Goal: Task Accomplishment & Management: Manage account settings

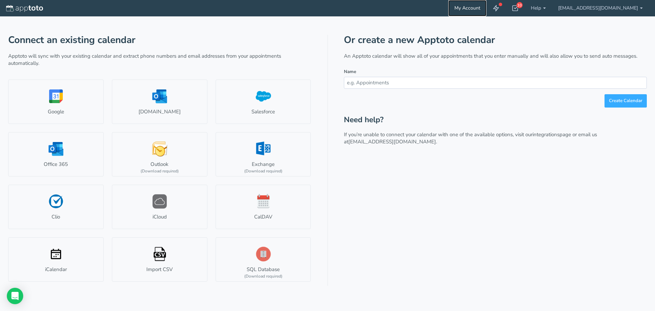
click at [486, 9] on link "My Account" at bounding box center [467, 8] width 38 height 16
click at [518, 9] on icon at bounding box center [514, 8] width 7 height 7
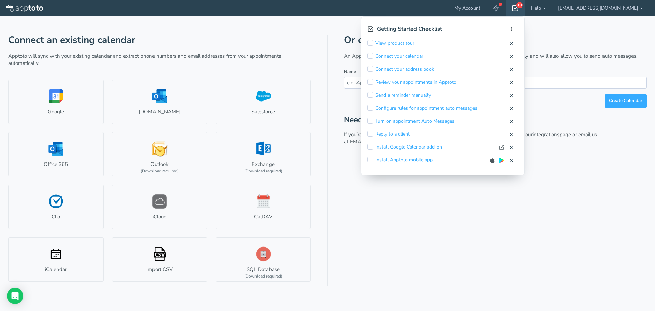
click at [482, 208] on div "Or create a new Apptoto calendar An Apptoto calendar will show all of your appo…" at bounding box center [495, 160] width 303 height 251
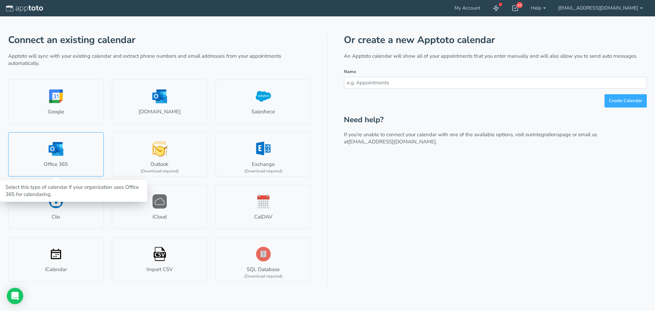
click at [57, 158] on link "Office 365" at bounding box center [55, 154] width 95 height 44
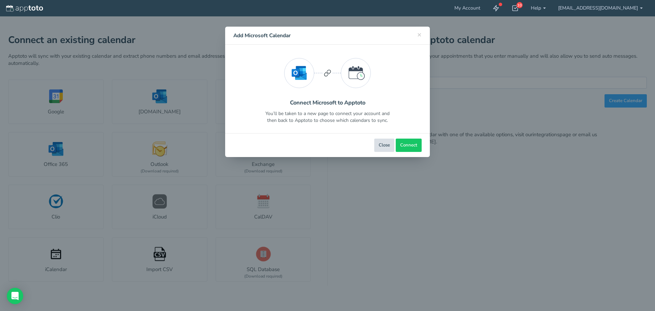
click at [383, 146] on button "Close" at bounding box center [384, 144] width 20 height 13
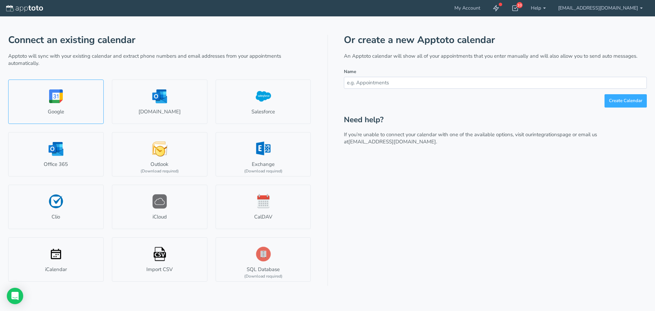
click at [47, 97] on link "Google" at bounding box center [55, 101] width 95 height 44
select select "number:57179"
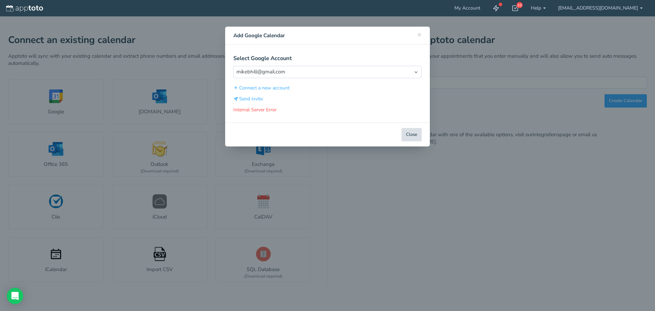
click at [409, 136] on button "Close" at bounding box center [411, 134] width 20 height 13
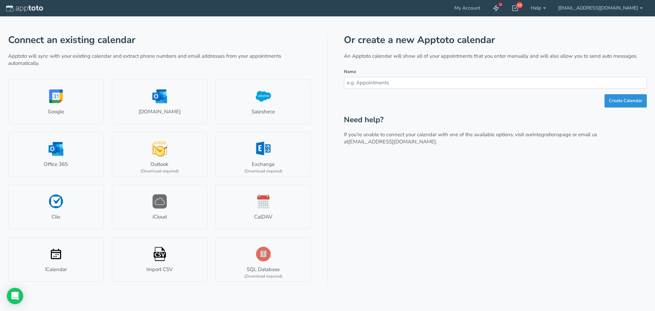
click at [624, 103] on button "Create Calendar" at bounding box center [625, 100] width 42 height 13
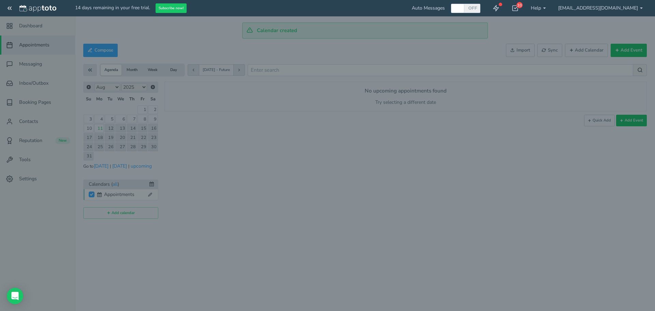
checkbox input "true"
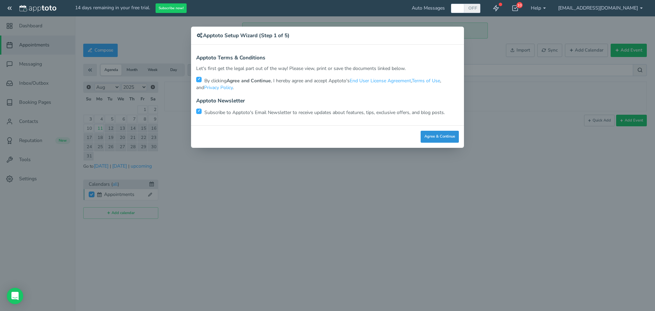
click at [446, 135] on button "Agree & Continue" at bounding box center [439, 137] width 38 height 12
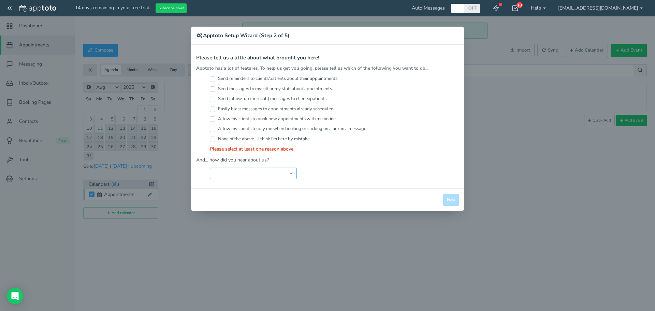
click at [253, 178] on select "Search Engine (Google, Yahoo, Bing, etc.) Search Engine Advertisement Blog Post…" at bounding box center [253, 173] width 87 height 12
click at [210, 167] on select "Search Engine (Google, Yahoo, Bing, etc.) Search Engine Advertisement Blog Post…" at bounding box center [253, 173] width 87 height 12
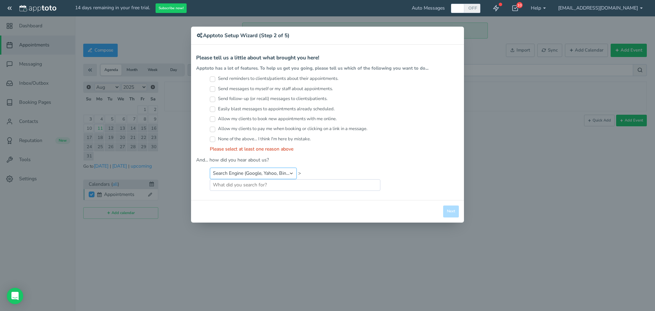
click at [291, 172] on select "Search Engine (Google, Yahoo, Bing, etc.) Search Engine Advertisement Blog Post…" at bounding box center [253, 173] width 87 height 12
select select "string:Search Engine Advertisement"
click at [210, 167] on select "Search Engine (Google, Yahoo, Bing, etc.) Search Engine Advertisement Blog Post…" at bounding box center [253, 173] width 87 height 12
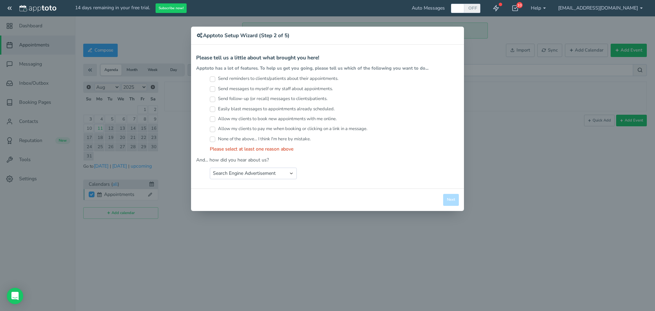
click at [225, 139] on label "None of the above... I think I'm here by mistake." at bounding box center [260, 139] width 101 height 6
click at [215, 139] on input "None of the above... I think I'm here by mistake." at bounding box center [212, 138] width 5 height 5
checkbox input "true"
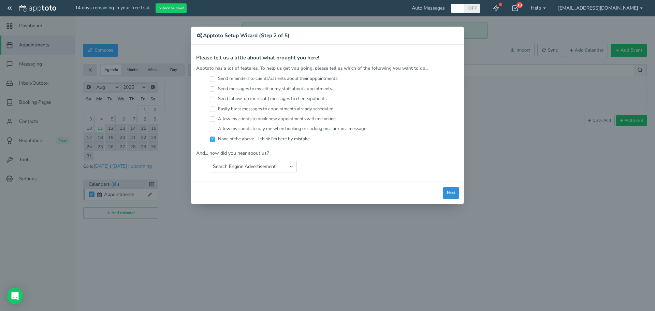
click at [448, 192] on button "Next" at bounding box center [451, 193] width 16 height 12
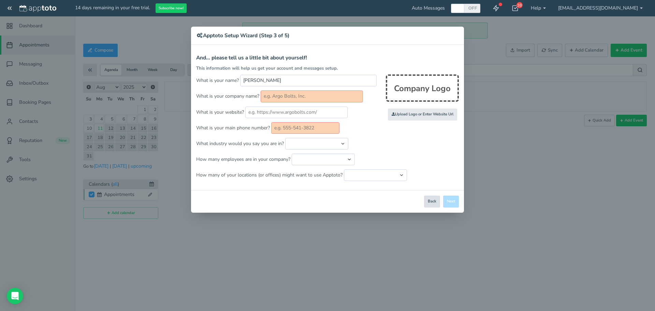
click at [432, 202] on button "Back" at bounding box center [432, 201] width 16 height 12
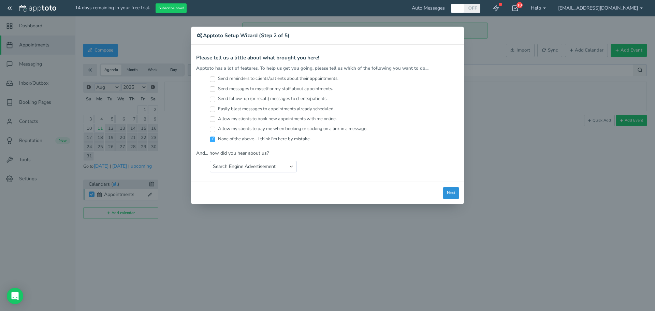
click at [450, 194] on button "Next" at bounding box center [451, 193] width 16 height 12
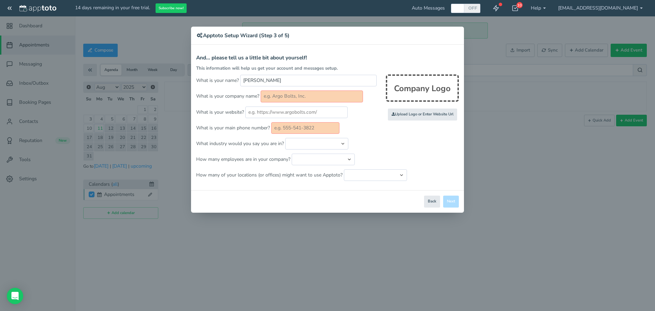
click at [450, 200] on div "Close Logout Cancel Back Saving! Save Done Next Agree & Continue" at bounding box center [327, 201] width 273 height 23
click at [315, 126] on input "text" at bounding box center [305, 128] width 68 height 12
click at [279, 94] on input "text" at bounding box center [311, 96] width 102 height 12
type input "test"
drag, startPoint x: 300, startPoint y: 130, endPoint x: 304, endPoint y: 130, distance: 4.1
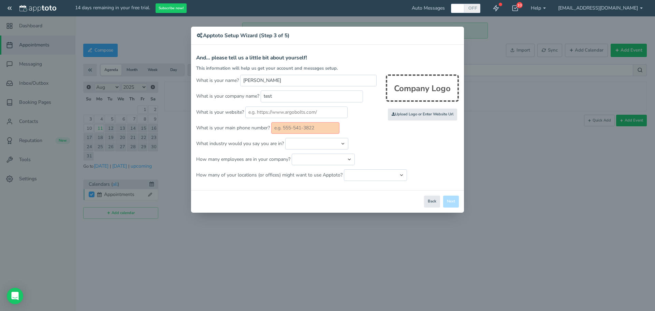
click at [300, 130] on input "text" at bounding box center [305, 128] width 68 height 12
type input "55554145678"
click at [451, 200] on button "Next" at bounding box center [451, 201] width 16 height 12
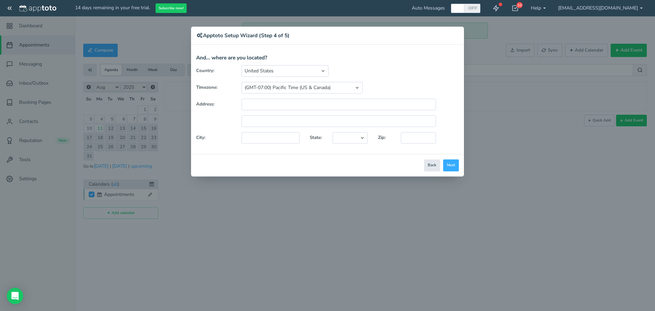
click at [460, 166] on div "Close Logout Cancel Back Saving! Save Done Next Agree & Continue" at bounding box center [327, 165] width 273 height 23
click at [454, 168] on button "Next" at bounding box center [451, 165] width 16 height 12
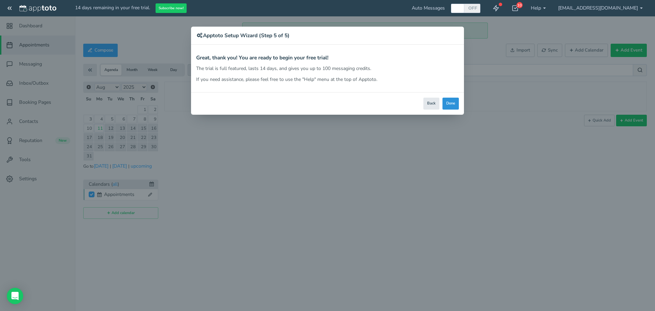
click at [453, 103] on button "Done" at bounding box center [450, 104] width 16 height 12
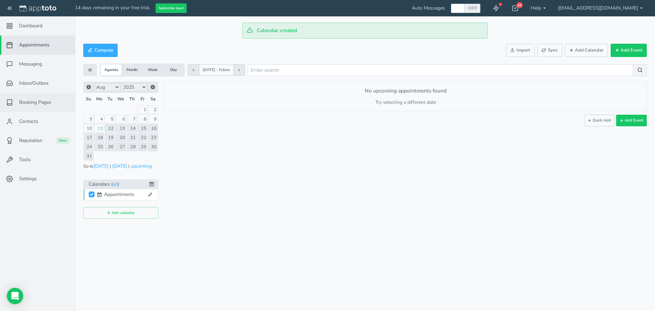
click at [29, 102] on span "Booking Pages" at bounding box center [35, 102] width 32 height 7
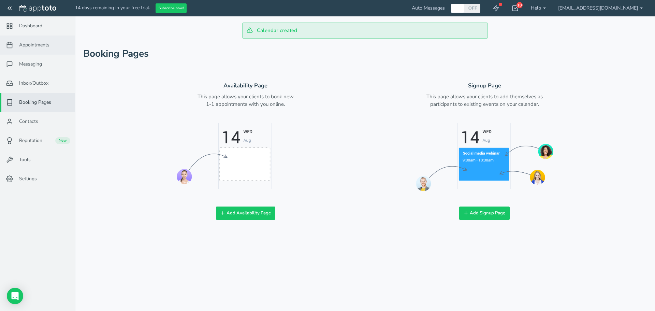
click at [39, 42] on span "Appointments" at bounding box center [34, 45] width 30 height 7
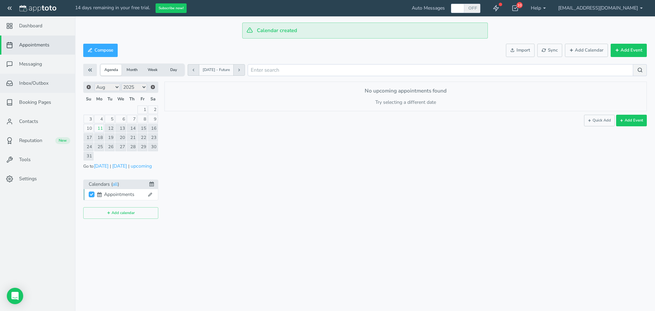
click at [29, 83] on span "Inbox/Outbox" at bounding box center [33, 83] width 29 height 7
click at [29, 100] on span "Booking Pages" at bounding box center [35, 102] width 32 height 7
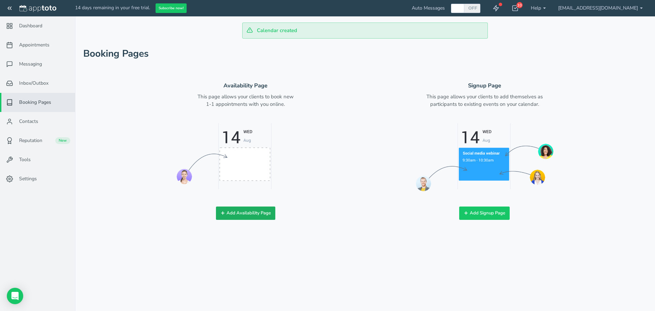
click at [249, 213] on button "Add Availability Page" at bounding box center [245, 212] width 59 height 13
checkbox input "true"
type input "Book time with me!"
type input "gmail_mikebhill"
select select "number:-2"
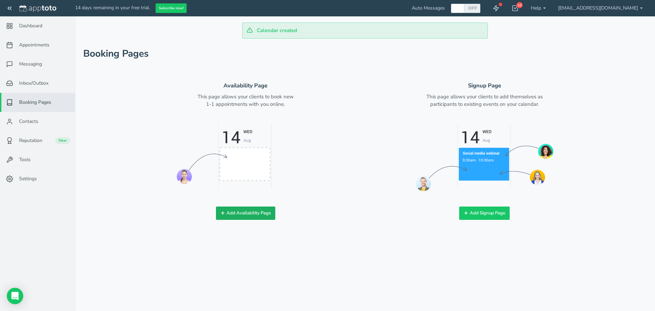
select select "number:0"
select select "number:30"
type input "1"
select select "string:hour"
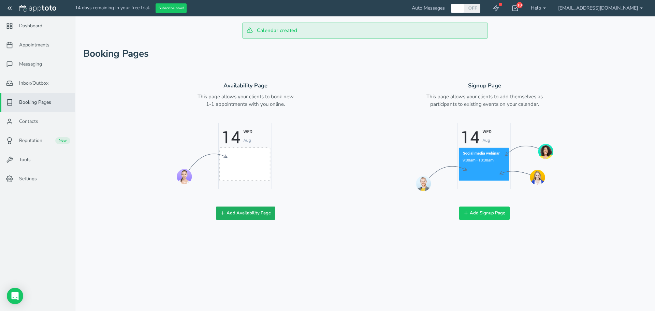
type input "60"
select select "string:day"
checkbox input "true"
type input "1"
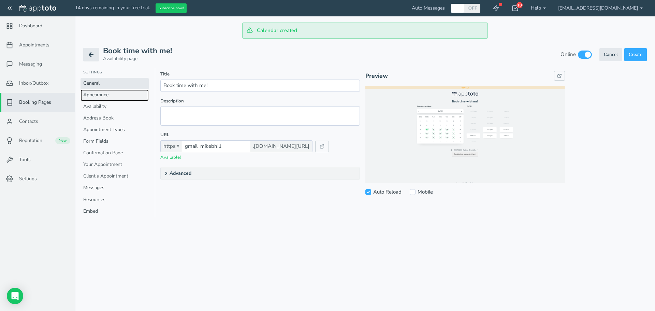
click at [119, 96] on link "Appearance" at bounding box center [114, 95] width 68 height 12
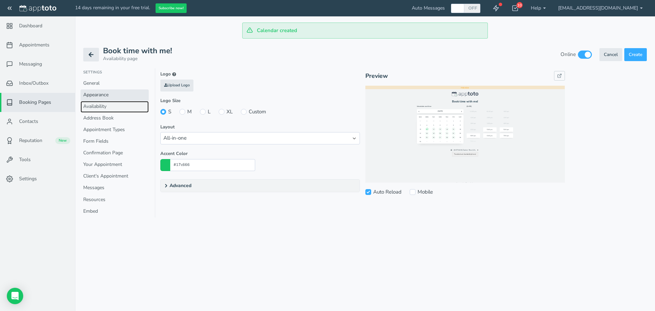
click at [107, 104] on link "Availability" at bounding box center [114, 107] width 68 height 12
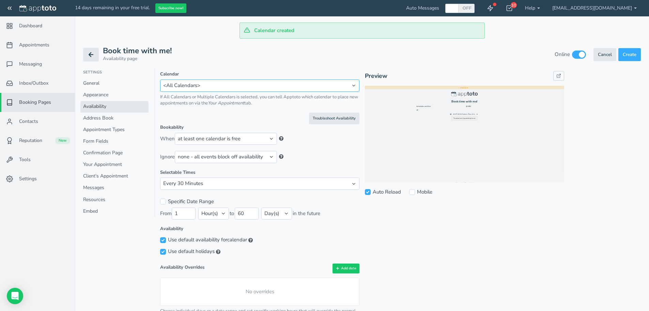
click at [189, 84] on select "Appointments <Multiple Calendars> <All Calendars>" at bounding box center [259, 85] width 199 height 12
click at [209, 86] on select "Appointments <Multiple Calendars> <All Calendars>" at bounding box center [259, 85] width 199 height 12
click at [269, 140] on select "at least one calendar is free all calendars are free appointment exists on any …" at bounding box center [226, 139] width 102 height 12
click at [252, 85] on select "Appointments <Multiple Calendars> <All Calendars>" at bounding box center [259, 85] width 199 height 12
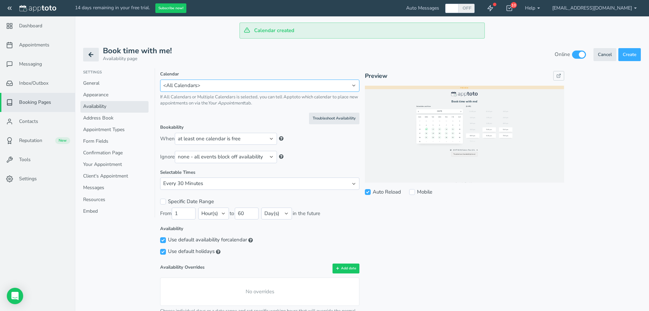
select select "number:17173"
click at [160, 79] on select "Appointments <Multiple Calendars> <All Calendars>" at bounding box center [259, 85] width 199 height 12
click at [235, 139] on select "no appointment is on the calendar appointment exists with specific title: appoi…" at bounding box center [228, 139] width 102 height 12
click at [257, 138] on select "no appointment is on the calendar appointment exists with specific title: appoi…" at bounding box center [228, 139] width 102 height 12
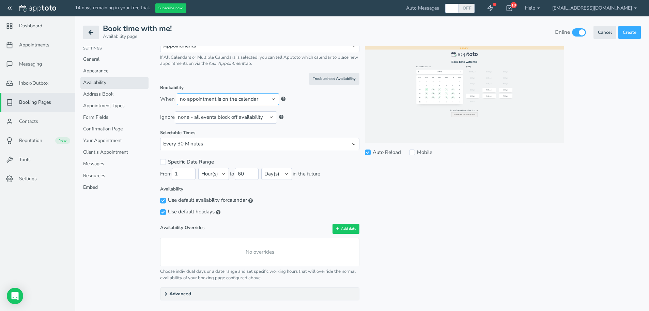
scroll to position [49, 0]
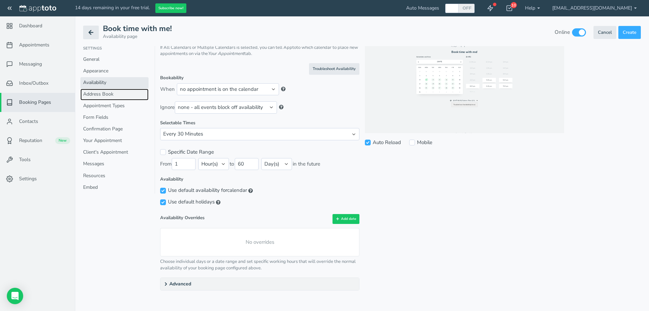
click at [107, 92] on link "Address Book" at bounding box center [114, 95] width 68 height 12
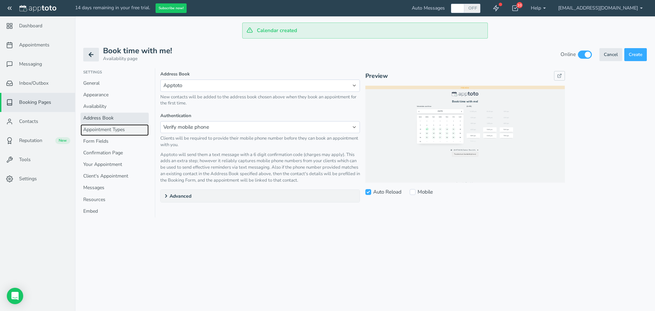
click at [113, 130] on link "Appointment Types" at bounding box center [114, 130] width 68 height 12
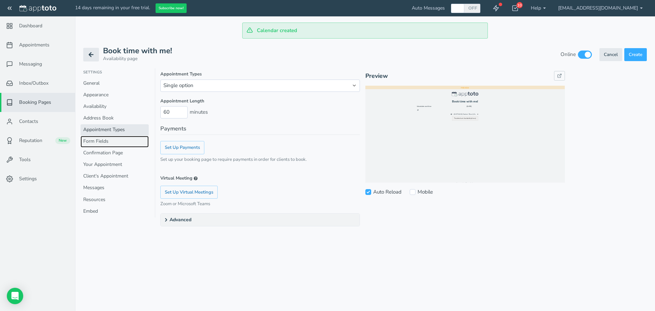
click at [112, 141] on link "Form Fields" at bounding box center [114, 142] width 68 height 12
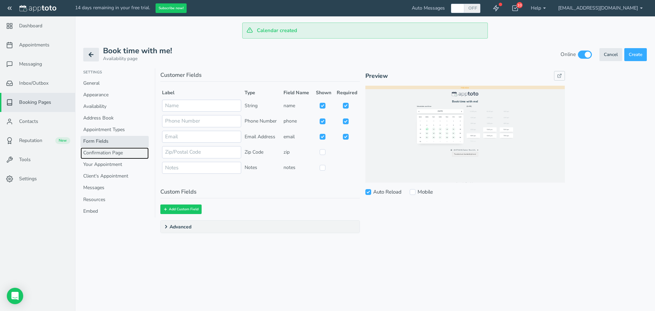
click at [108, 155] on link "Confirmation Page" at bounding box center [114, 153] width 68 height 12
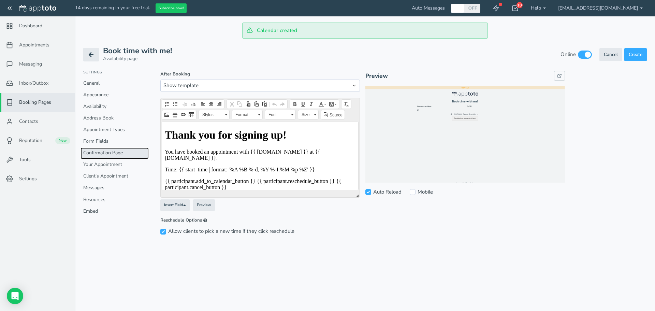
click at [116, 158] on link "Confirmation Page" at bounding box center [114, 153] width 68 height 12
click at [111, 167] on link "Your Appointment" at bounding box center [114, 165] width 68 height 12
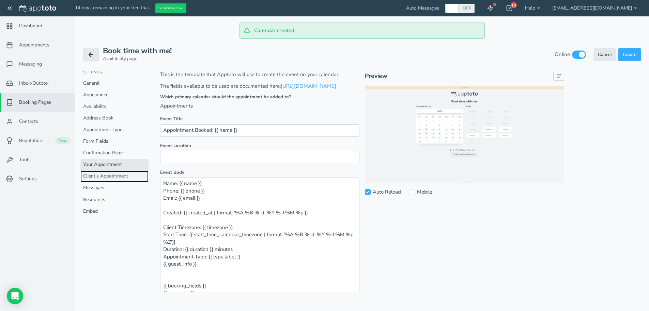
click at [109, 177] on link "Client's Appointment" at bounding box center [114, 176] width 68 height 12
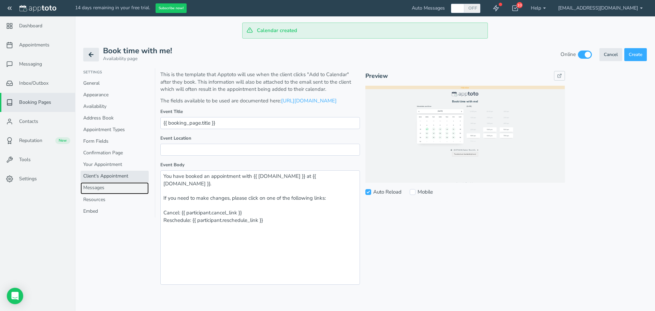
click at [97, 188] on link "Messages" at bounding box center [114, 188] width 68 height 12
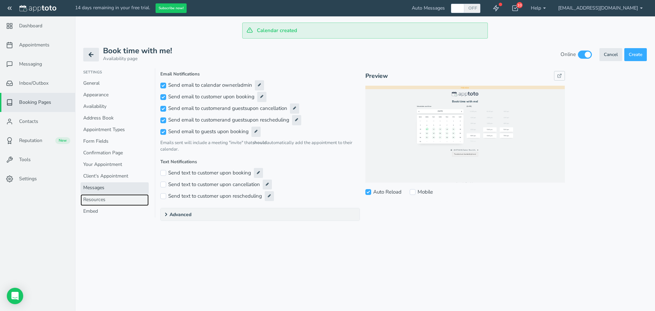
click at [97, 198] on link "Resources" at bounding box center [114, 200] width 68 height 12
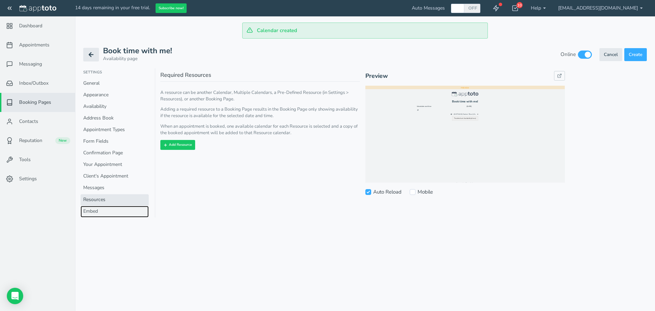
click at [95, 217] on link "Embed" at bounding box center [114, 212] width 68 height 12
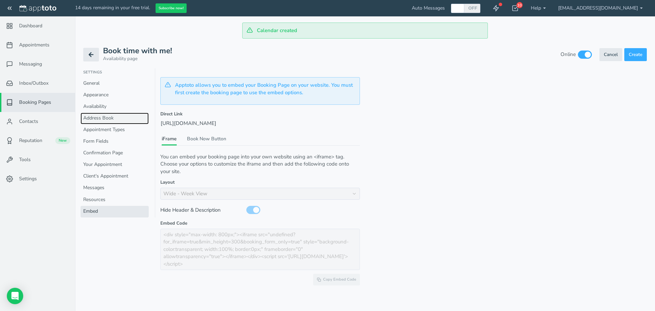
click at [96, 117] on link "Address Book" at bounding box center [114, 119] width 68 height 12
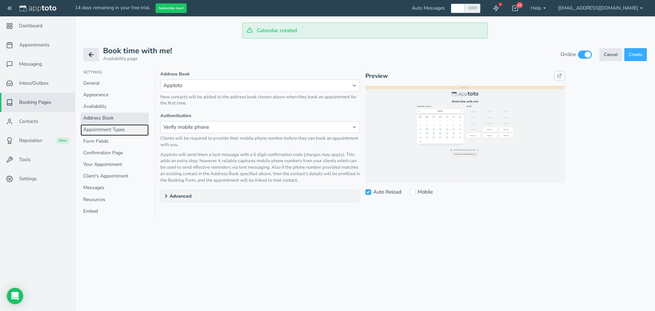
click at [96, 133] on link "Appointment Types" at bounding box center [114, 130] width 68 height 12
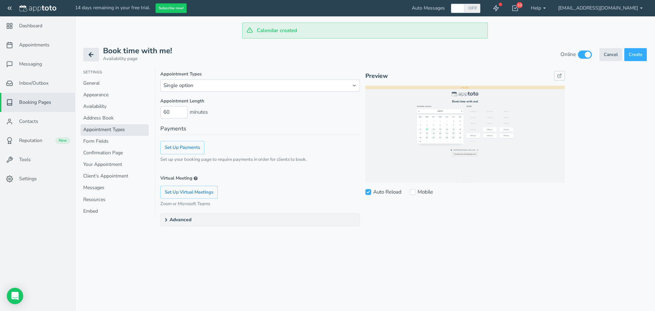
click at [183, 218] on summary "Advanced" at bounding box center [260, 219] width 199 height 12
click at [114, 152] on link "Confirmation Page" at bounding box center [114, 153] width 68 height 12
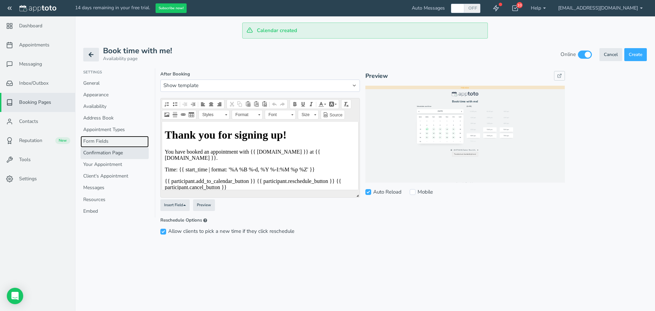
click at [117, 143] on link "Form Fields" at bounding box center [114, 142] width 68 height 12
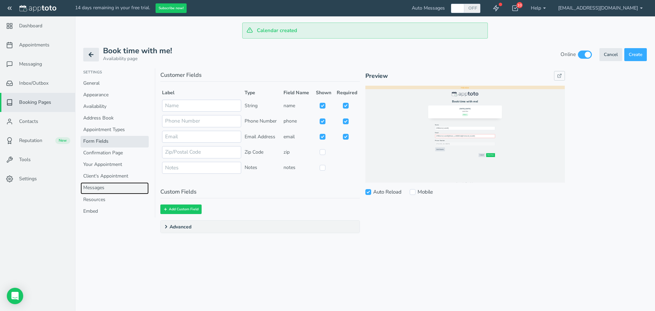
click at [102, 190] on link "Messages" at bounding box center [114, 188] width 68 height 12
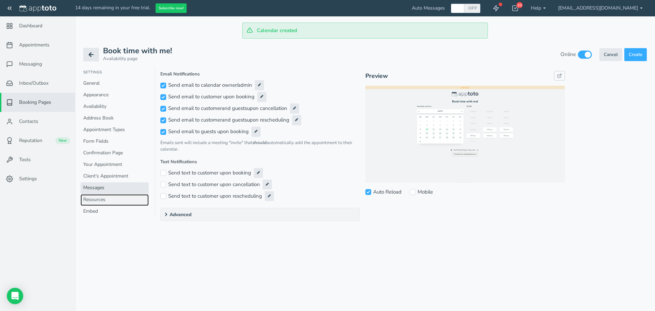
click at [102, 197] on link "Resources" at bounding box center [114, 200] width 68 height 12
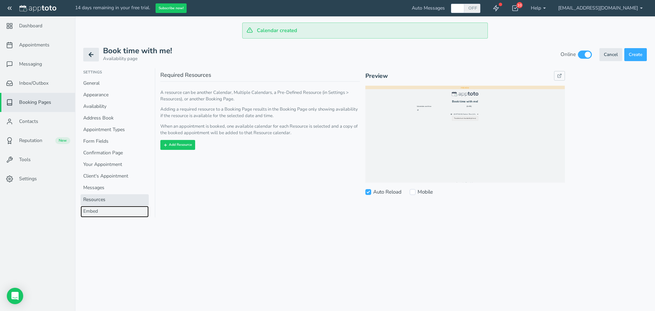
click at [99, 211] on link "Embed" at bounding box center [114, 212] width 68 height 12
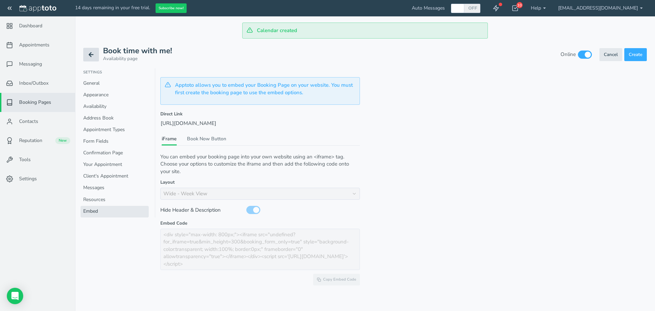
click at [93, 60] on button at bounding box center [91, 55] width 16 height 14
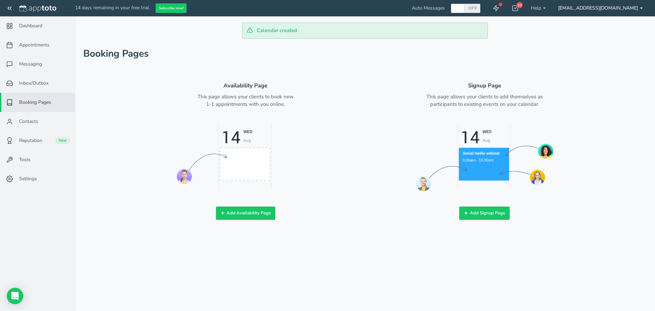
click at [613, 6] on link "[EMAIL_ADDRESS][DOMAIN_NAME]" at bounding box center [600, 8] width 97 height 16
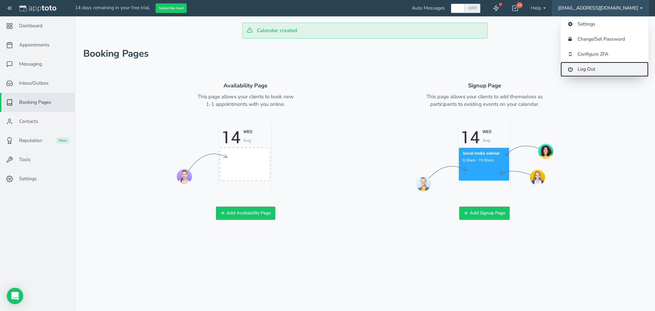
click at [591, 74] on link "Log Out" at bounding box center [604, 69] width 88 height 15
